Goal: Information Seeking & Learning: Learn about a topic

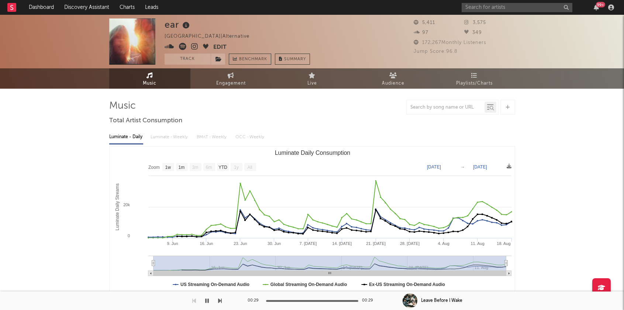
select select "1w"
click at [505, 8] on input "text" at bounding box center [517, 7] width 111 height 9
click at [179, 59] on button "Track" at bounding box center [188, 59] width 46 height 11
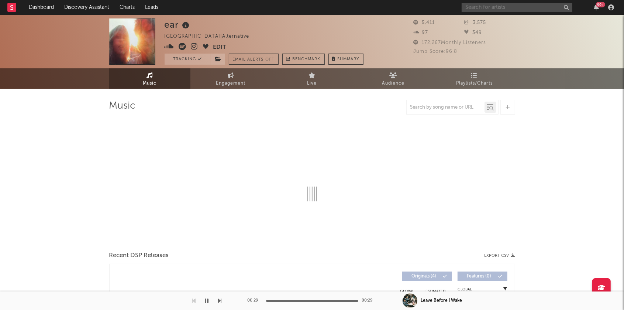
click at [500, 9] on input "text" at bounding box center [517, 7] width 111 height 9
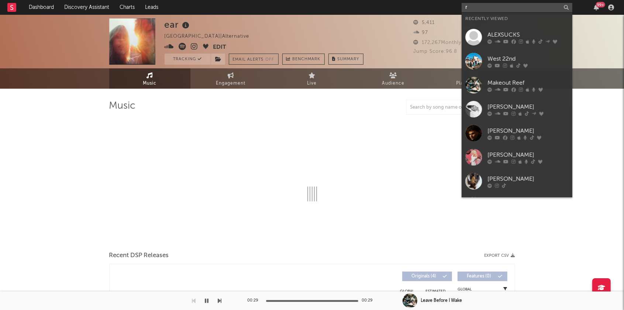
type input "re"
select select "1w"
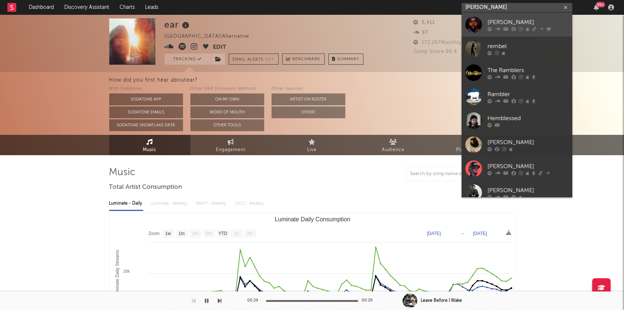
type input "[PERSON_NAME]"
click at [517, 20] on div "[PERSON_NAME]" at bounding box center [527, 22] width 81 height 9
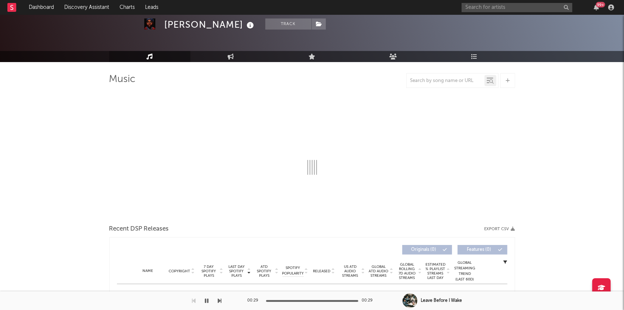
scroll to position [39, 0]
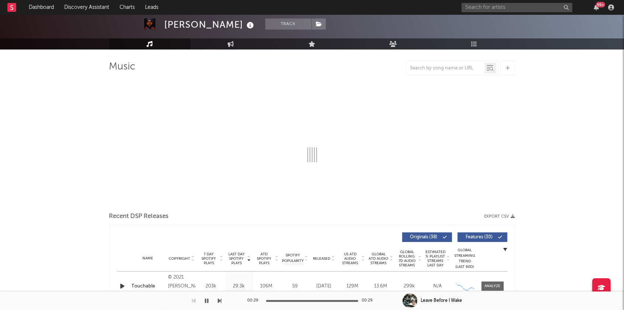
select select "6m"
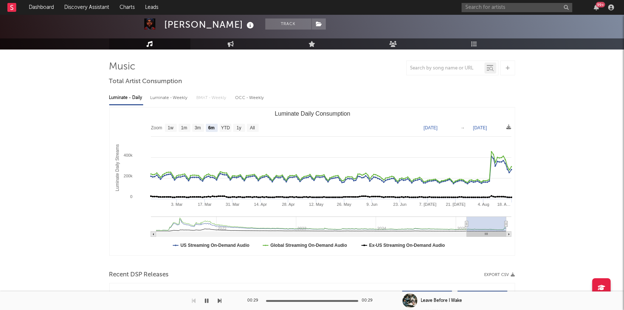
scroll to position [0, 0]
